Goal: Task Accomplishment & Management: Manage account settings

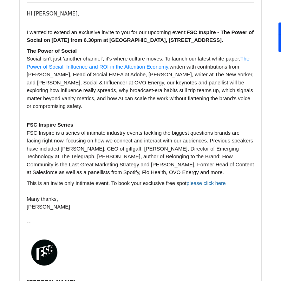
scroll to position [43, 0]
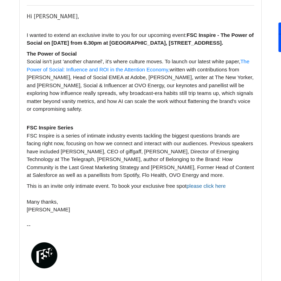
scroll to position [111, 0]
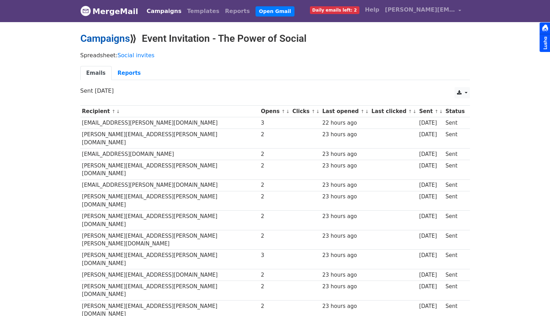
click at [120, 40] on link "Campaigns" at bounding box center [105, 39] width 50 height 12
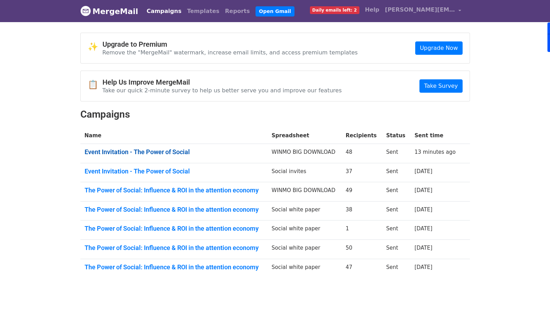
click at [151, 155] on link "Event Invitation - The Power of Social" at bounding box center [174, 152] width 179 height 8
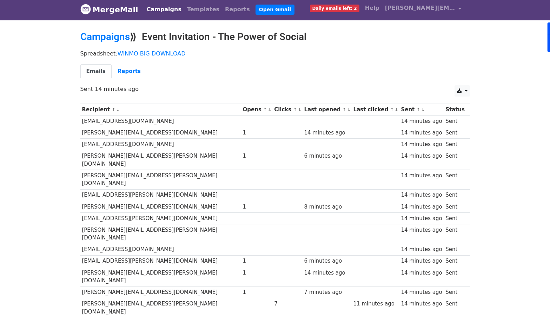
scroll to position [13, 0]
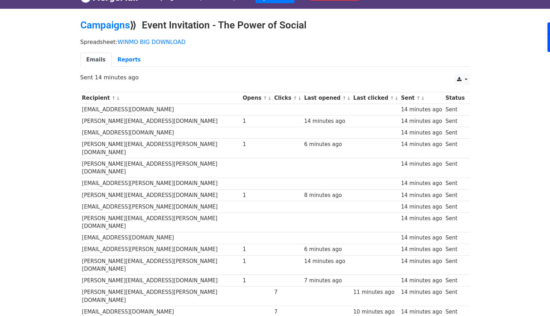
click at [243, 191] on div "1" at bounding box center [257, 195] width 28 height 8
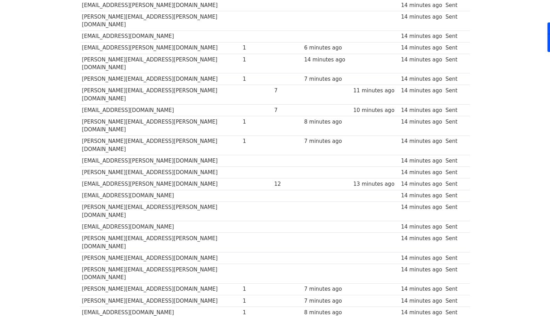
scroll to position [278, 0]
